Goal: Task Accomplishment & Management: Complete application form

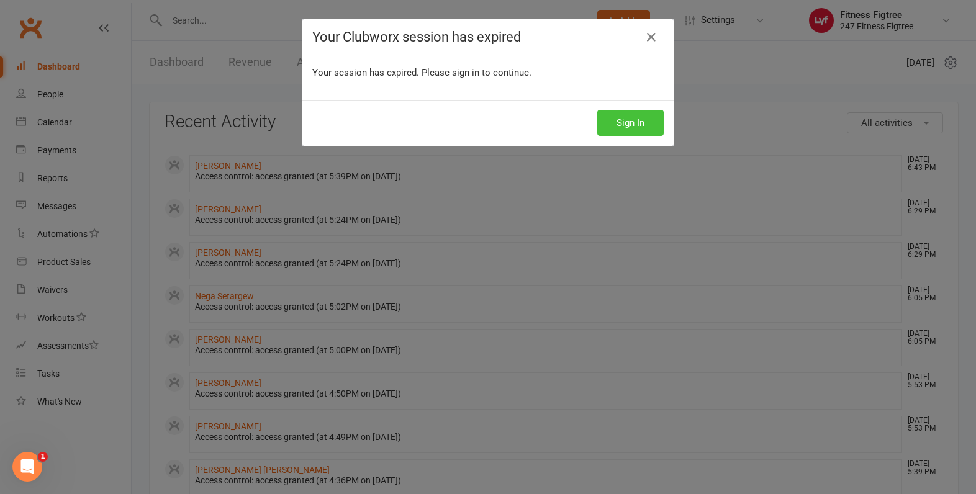
click at [631, 124] on button "Sign In" at bounding box center [630, 123] width 66 height 26
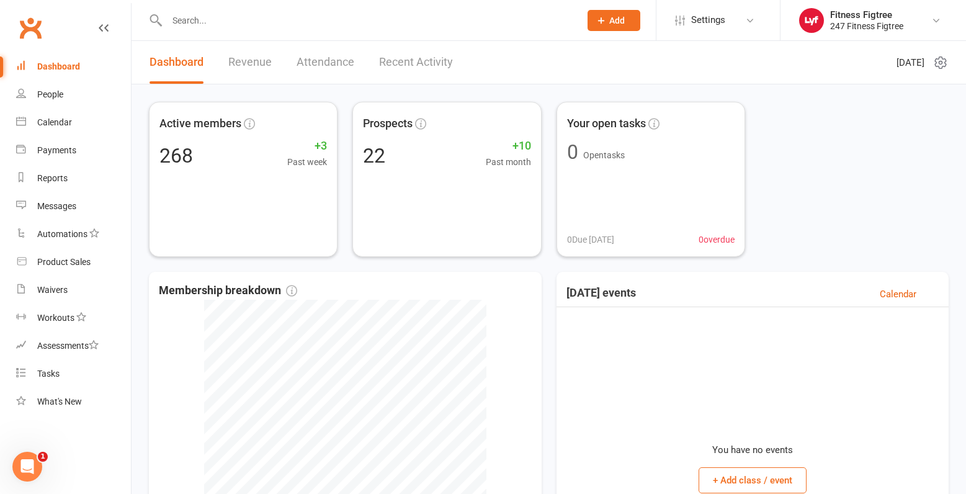
click at [610, 23] on span "Add" at bounding box center [618, 21] width 16 height 10
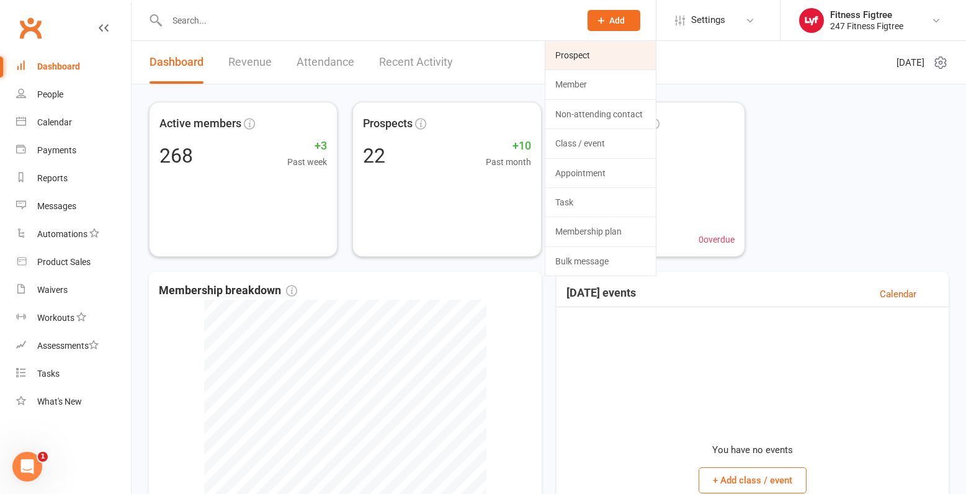
click at [600, 48] on link "Prospect" at bounding box center [601, 55] width 110 height 29
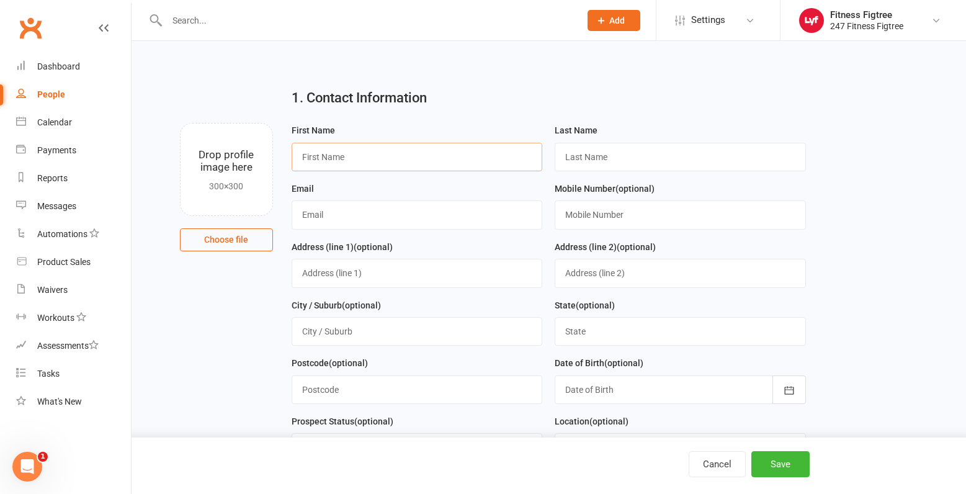
paste input "[PERSON_NAME]"
type input "[PERSON_NAME]"
paste input "[PERSON_NAME]"
type input "[PERSON_NAME]"
paste input "[EMAIL_ADDRESS][DOMAIN_NAME]"
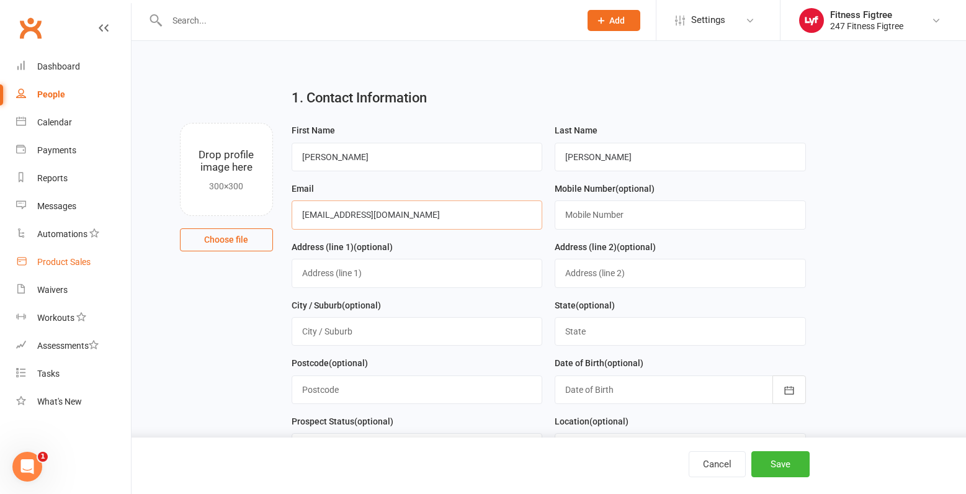
type input "[EMAIL_ADDRESS][DOMAIN_NAME]"
paste input "0468366367"
type input "0468366367"
drag, startPoint x: 302, startPoint y: 341, endPoint x: 453, endPoint y: 287, distance: 159.8
click at [482, 290] on div "Address (line 1) (optional)" at bounding box center [418, 269] width 264 height 58
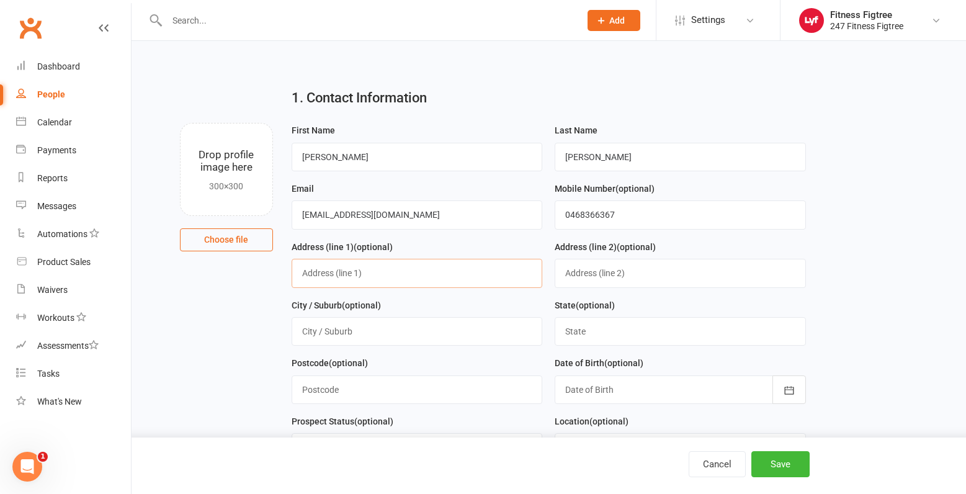
paste input "[STREET_ADDRESS]"
type input "[STREET_ADDRESS]"
click at [331, 333] on input "text" at bounding box center [417, 331] width 251 height 29
type input "Figtree"
click at [600, 331] on input "text" at bounding box center [680, 331] width 251 height 29
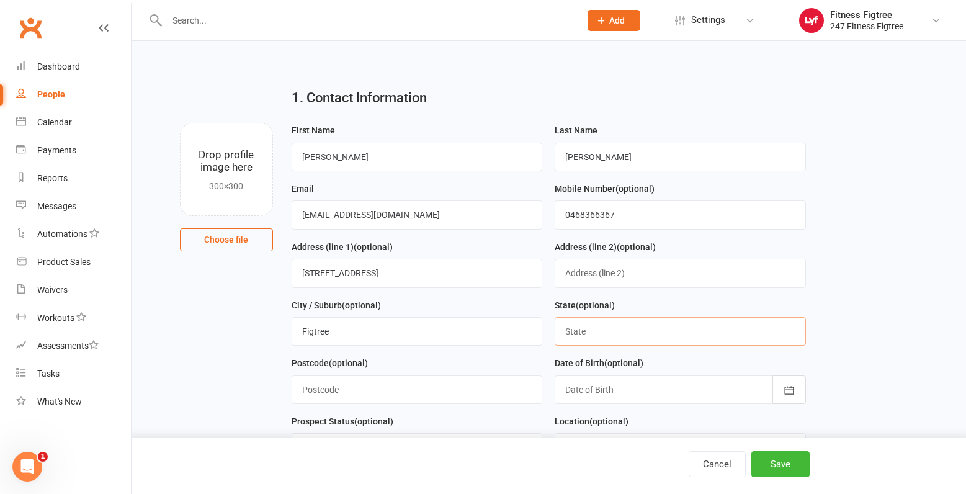
type input "[GEOGRAPHIC_DATA]"
click at [450, 395] on input "text" at bounding box center [417, 390] width 251 height 29
type input "2525"
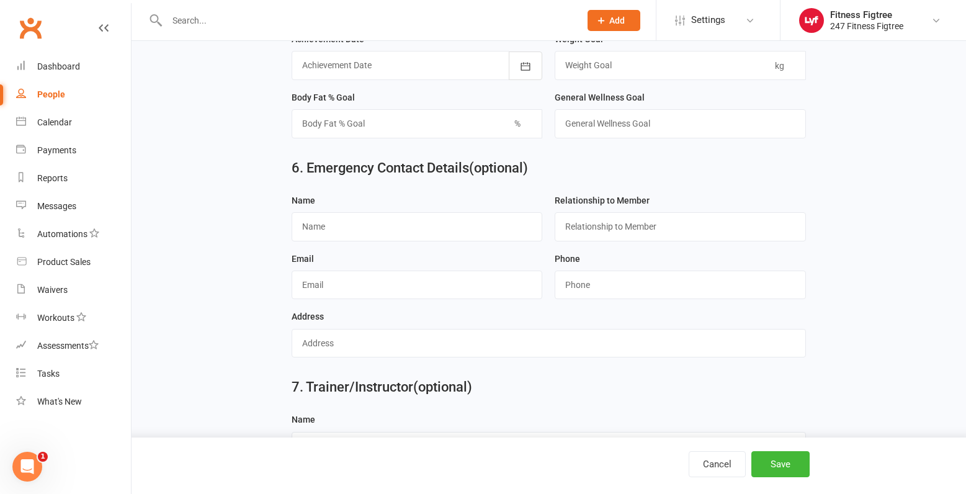
scroll to position [1084, 0]
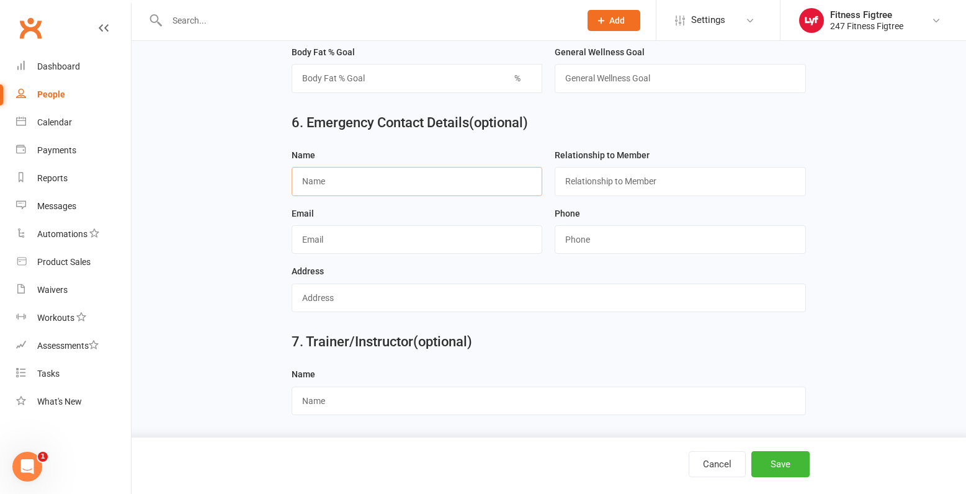
paste input "[PERSON_NAME]"
type input "[PERSON_NAME]"
drag, startPoint x: 320, startPoint y: 238, endPoint x: 574, endPoint y: 239, distance: 253.3
paste input "0455230559"
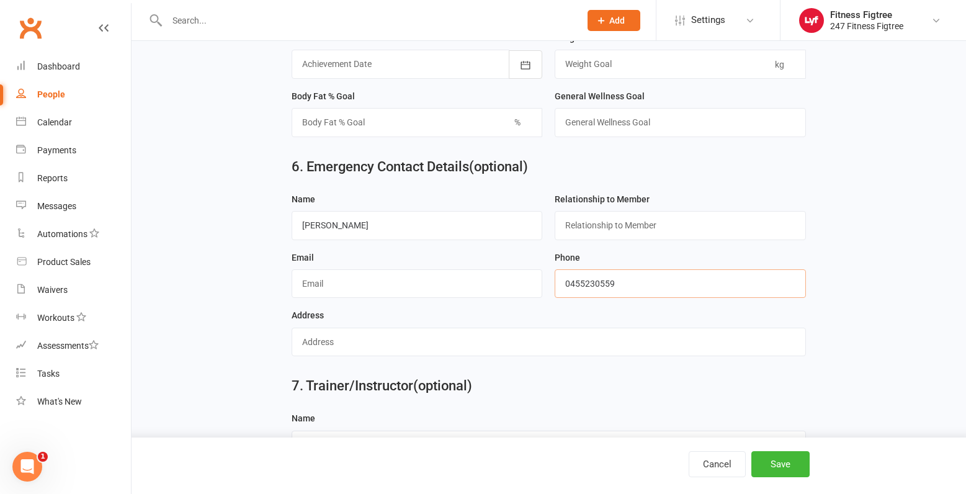
scroll to position [712, 0]
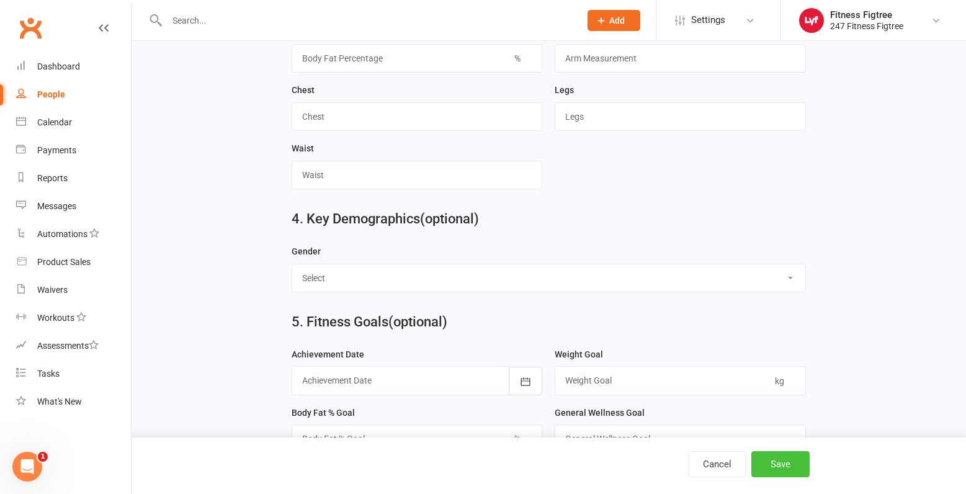
type input "0455230559"
click at [778, 467] on button "Save" at bounding box center [781, 464] width 58 height 26
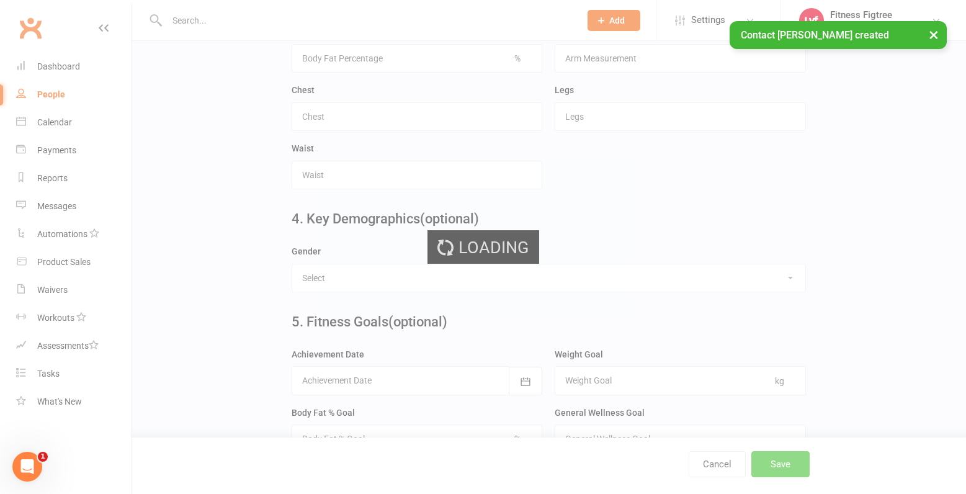
scroll to position [0, 0]
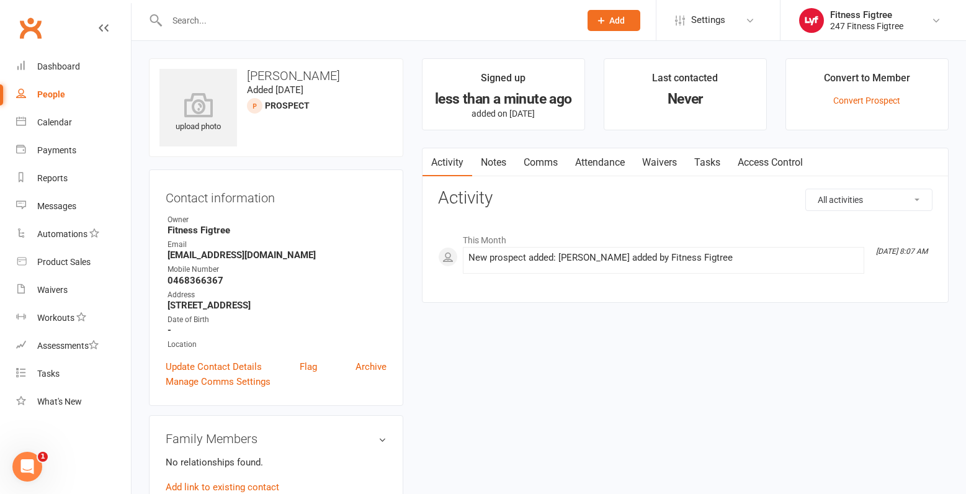
click at [276, 22] on input "text" at bounding box center [367, 20] width 408 height 17
click at [55, 89] on link "People" at bounding box center [73, 95] width 115 height 28
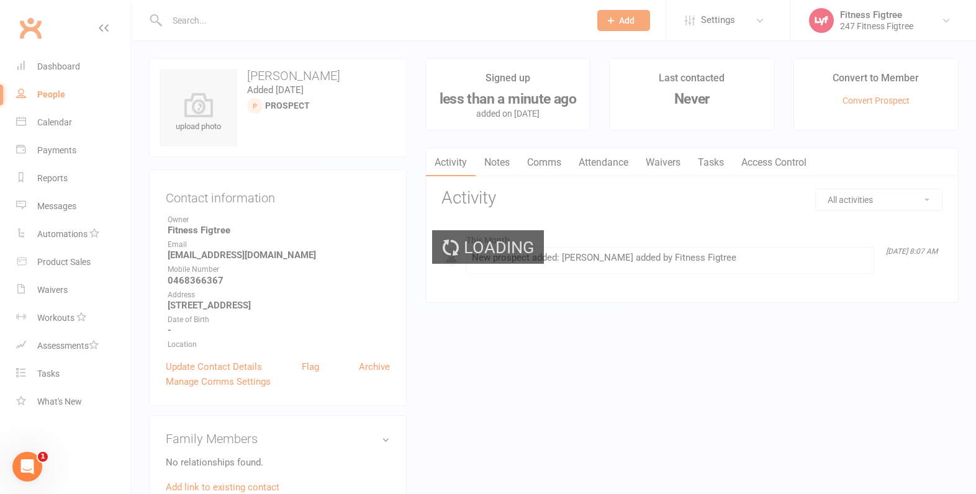
select select "100"
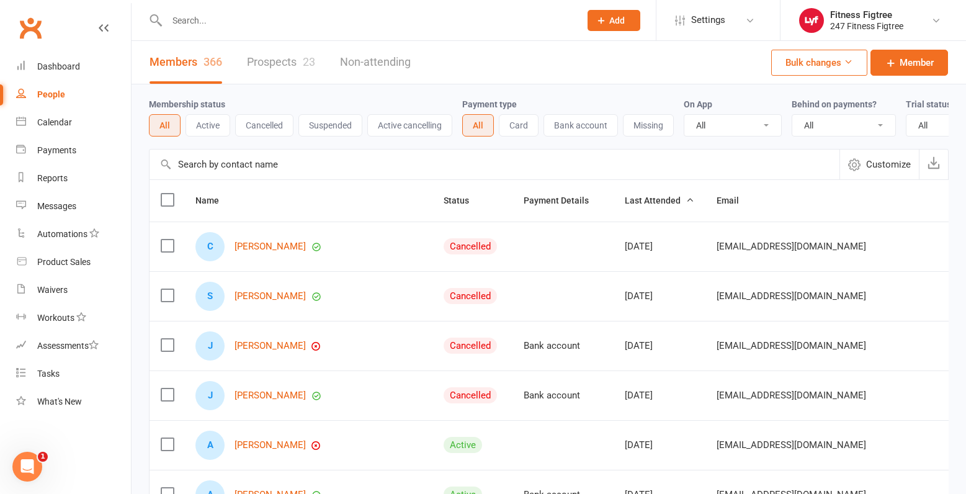
click at [287, 72] on link "Prospects 23" at bounding box center [281, 62] width 68 height 43
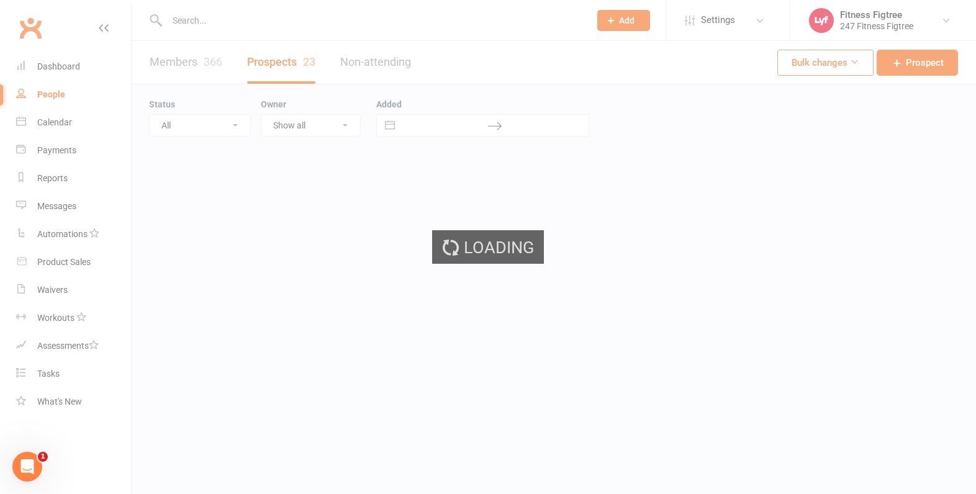
select select "25"
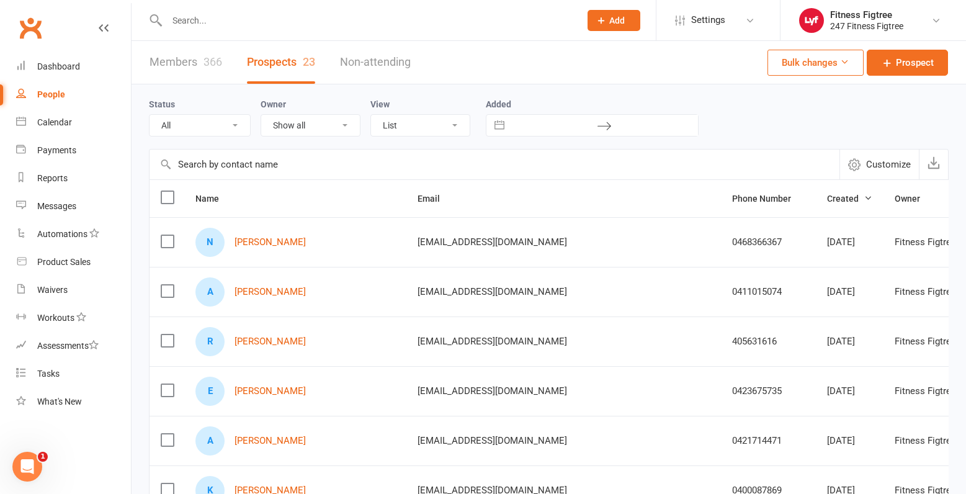
scroll to position [62, 0]
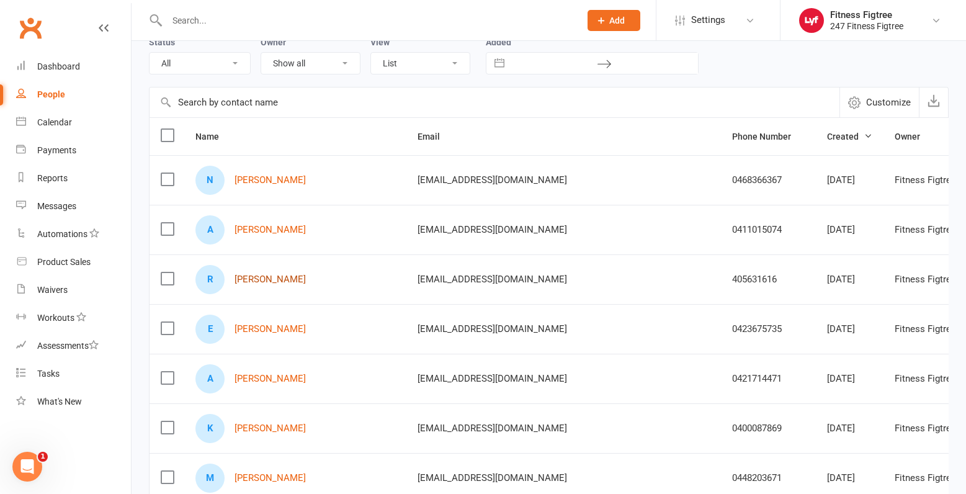
click at [258, 281] on link "[PERSON_NAME]" at bounding box center [270, 279] width 71 height 11
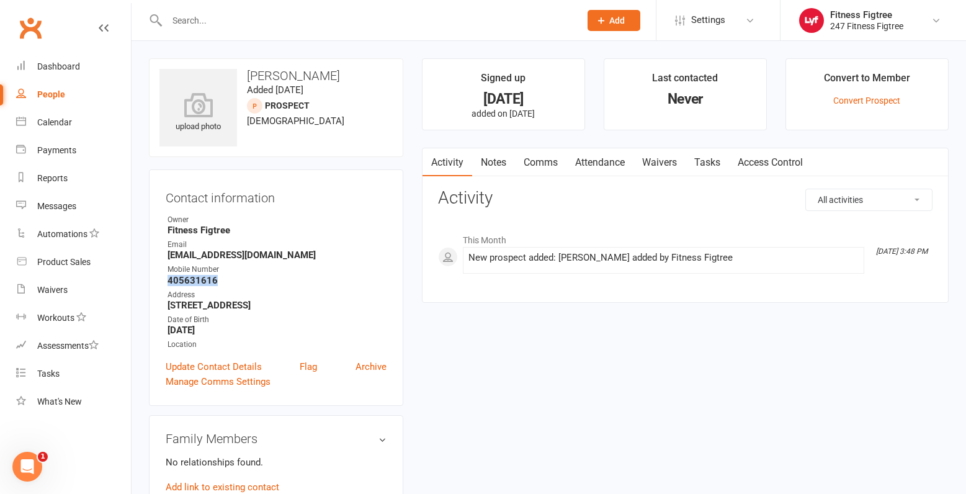
drag, startPoint x: 215, startPoint y: 280, endPoint x: 163, endPoint y: 282, distance: 52.2
click at [163, 282] on div "Contact information Owner Fitness Figtree Email [EMAIL_ADDRESS][DOMAIN_NAME] Mo…" at bounding box center [276, 287] width 254 height 236
copy strong "405631616"
click at [44, 95] on div "People" at bounding box center [51, 94] width 28 height 10
select select "25"
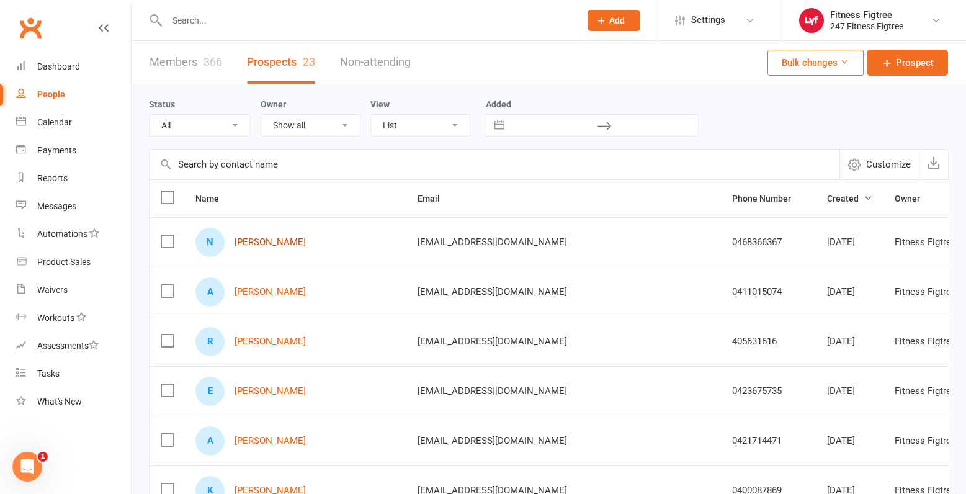
click at [284, 244] on link "[PERSON_NAME]" at bounding box center [270, 242] width 71 height 11
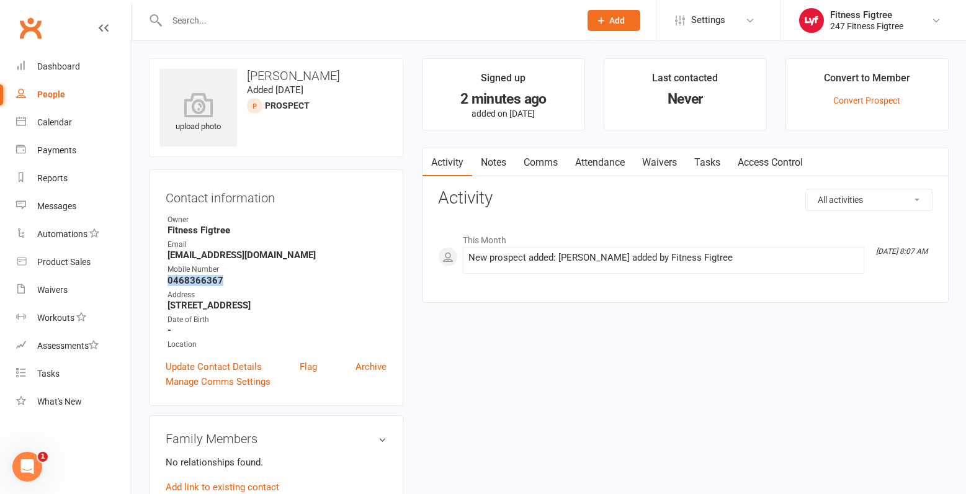
drag, startPoint x: 166, startPoint y: 281, endPoint x: 235, endPoint y: 281, distance: 68.9
click at [235, 281] on li "Mobile Number [PHONE_NUMBER]" at bounding box center [276, 275] width 221 height 22
copy strong "0468366367"
click at [234, 22] on input "text" at bounding box center [367, 20] width 408 height 17
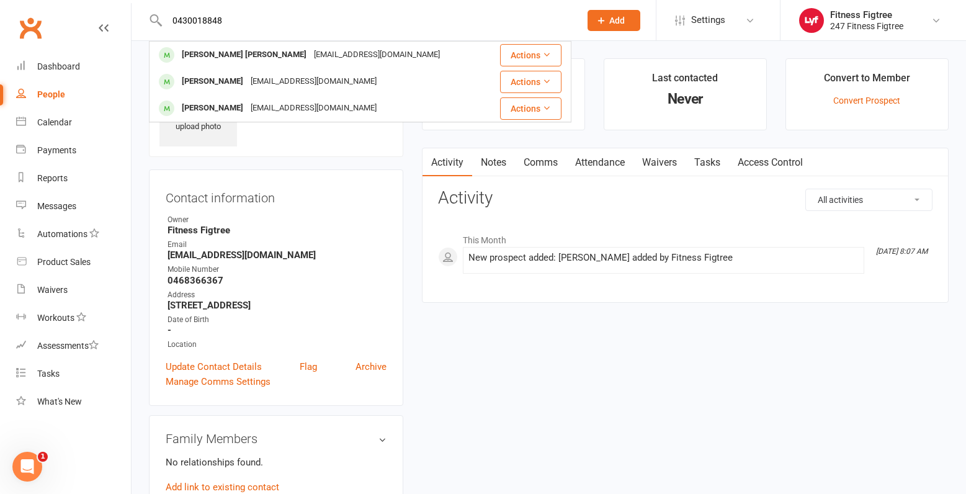
type input "0430018848"
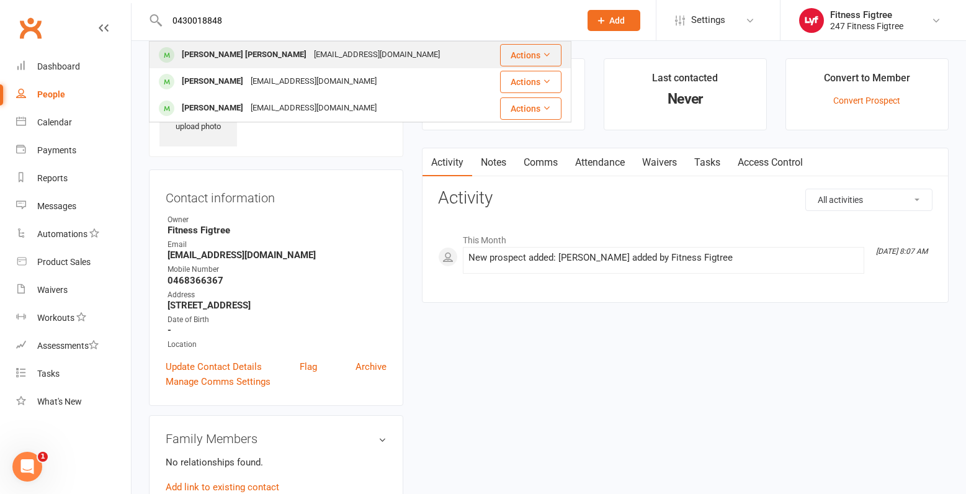
click at [310, 56] on div "[EMAIL_ADDRESS][DOMAIN_NAME]" at bounding box center [376, 55] width 133 height 18
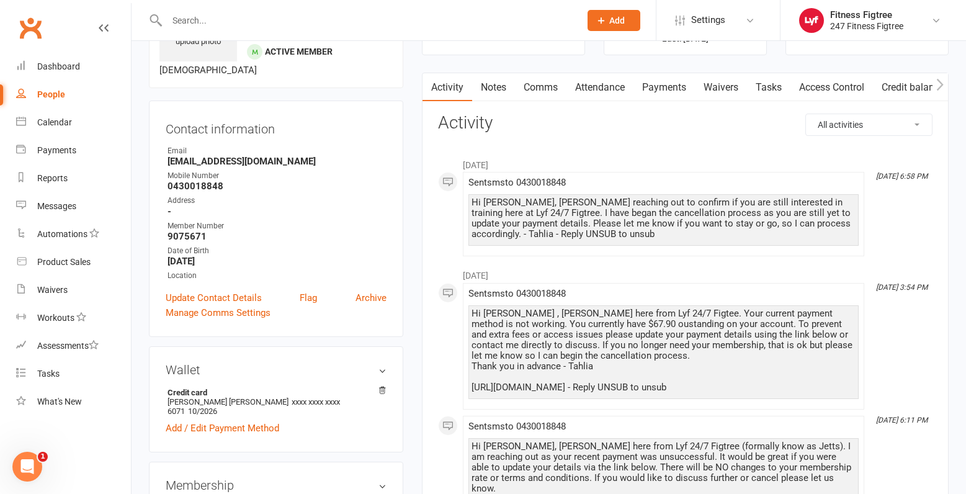
scroll to position [62, 0]
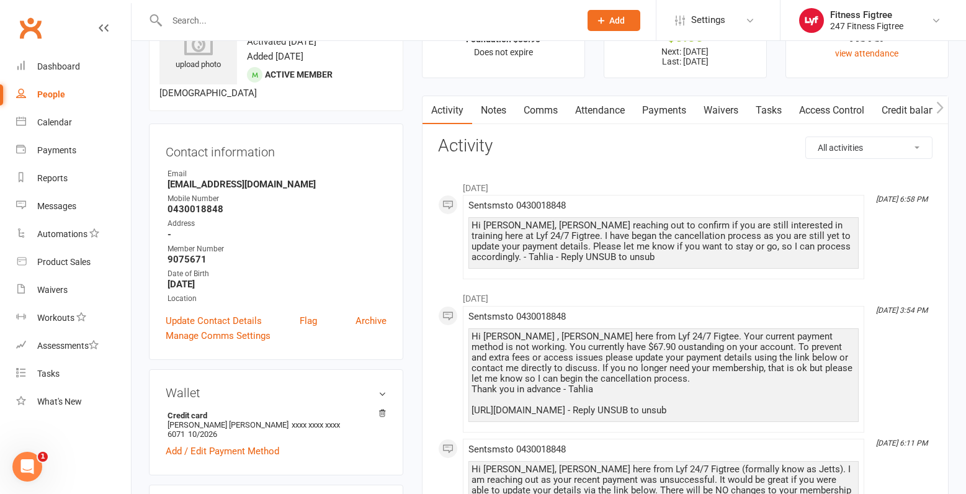
click at [668, 112] on link "Payments" at bounding box center [664, 110] width 61 height 29
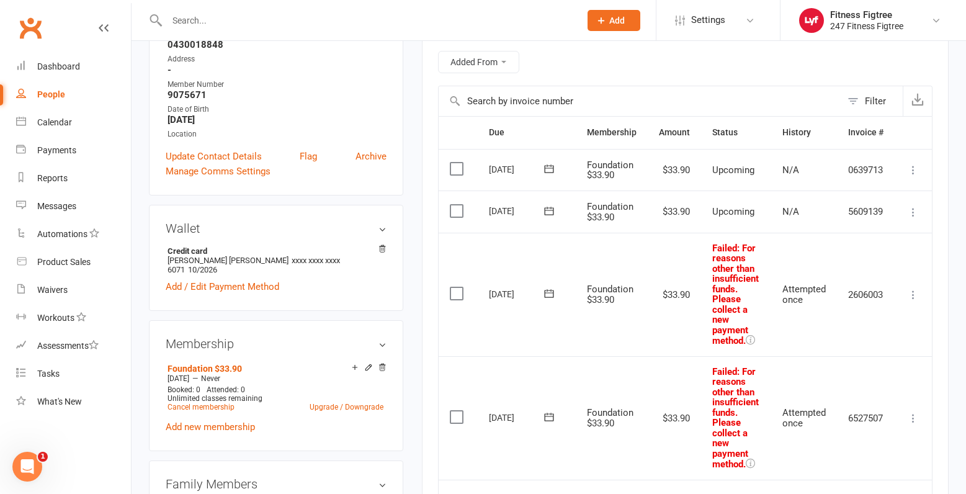
scroll to position [248, 0]
